Goal: Purchase product/service

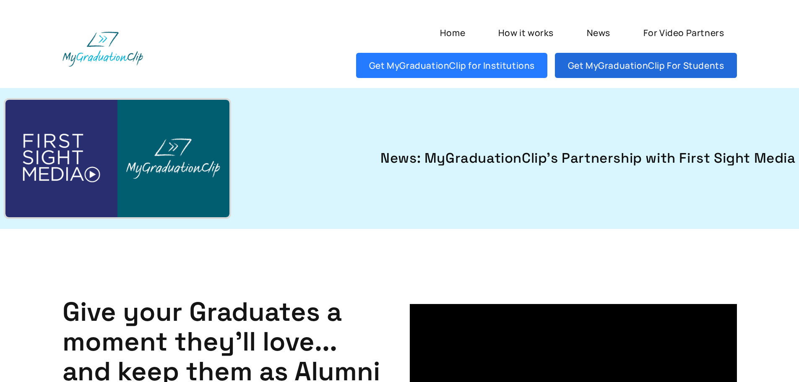
click at [597, 68] on link "Get MyGraduationClip For Students" at bounding box center [646, 65] width 182 height 25
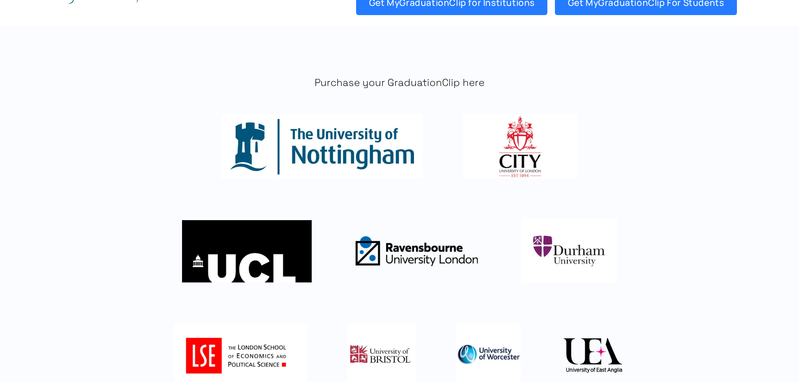
scroll to position [60, 0]
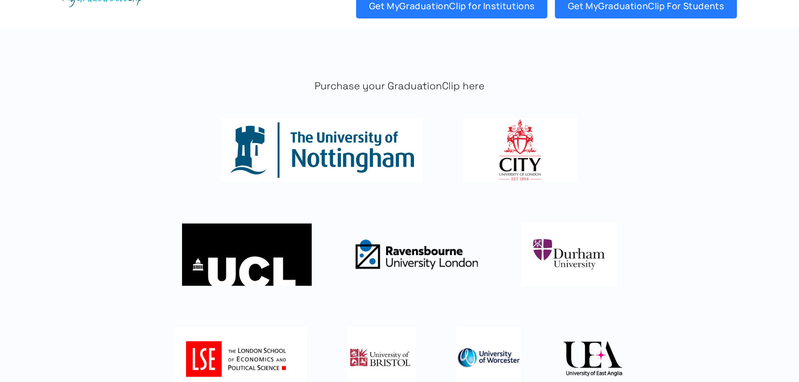
click at [534, 159] on img at bounding box center [520, 150] width 114 height 64
drag, startPoint x: 192, startPoint y: 209, endPoint x: 197, endPoint y: 212, distance: 5.8
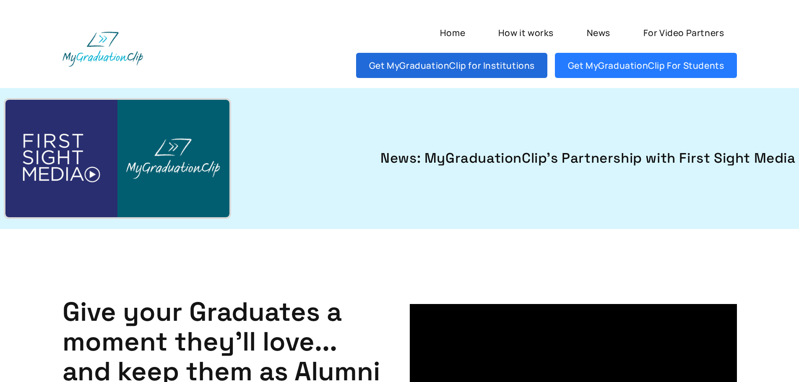
click at [468, 62] on link "Get MyGraduationClip for Institutions" at bounding box center [451, 65] width 191 height 25
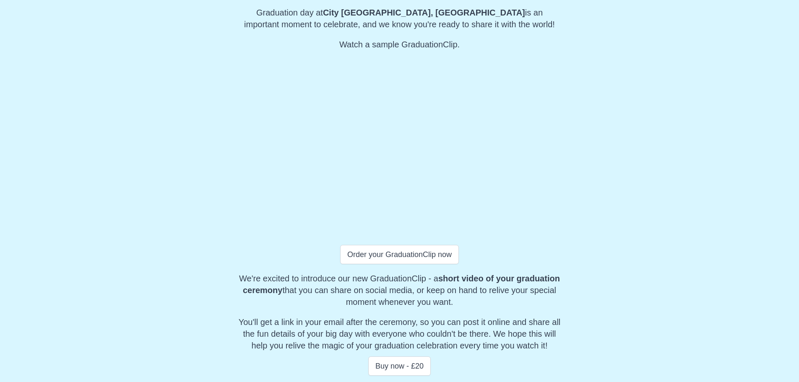
scroll to position [151, 0]
drag, startPoint x: 173, startPoint y: 196, endPoint x: 183, endPoint y: 204, distance: 12.8
